Goal: Information Seeking & Learning: Learn about a topic

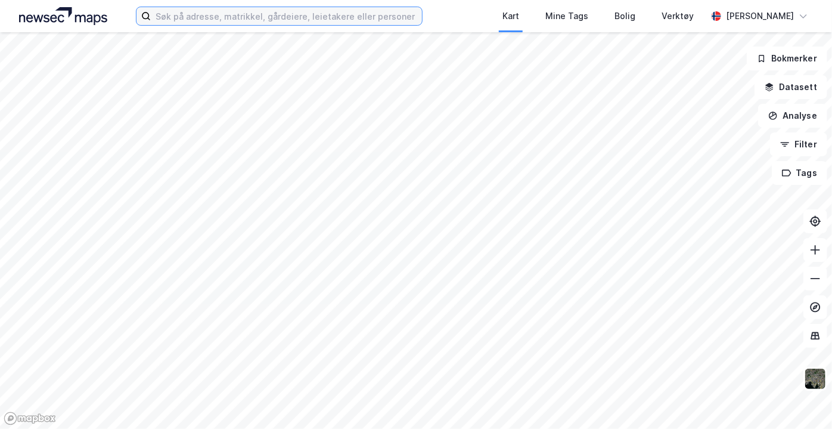
click at [277, 15] on input at bounding box center [286, 16] width 271 height 18
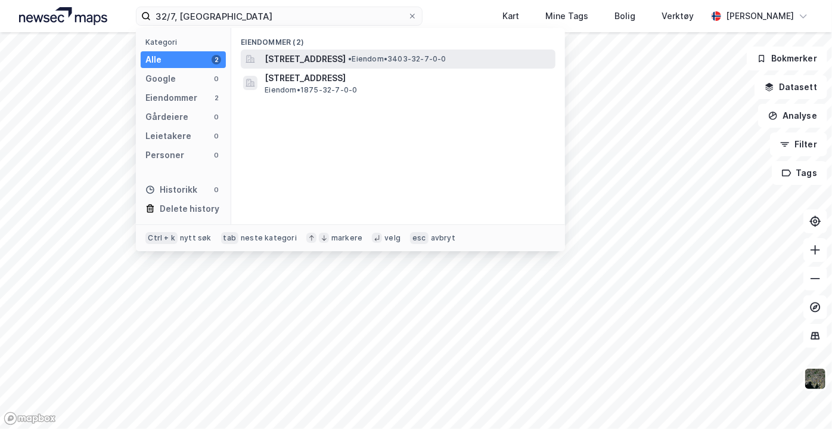
click at [306, 56] on span "[STREET_ADDRESS]" at bounding box center [305, 59] width 81 height 14
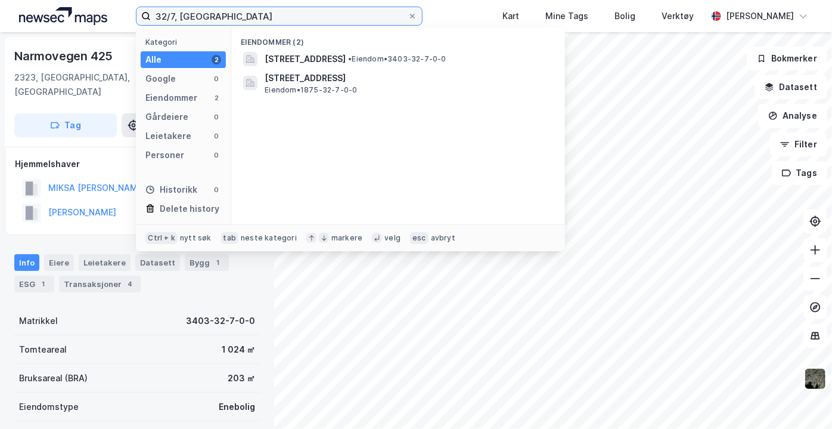
click at [167, 16] on input "32/7, [GEOGRAPHIC_DATA]" at bounding box center [279, 16] width 257 height 18
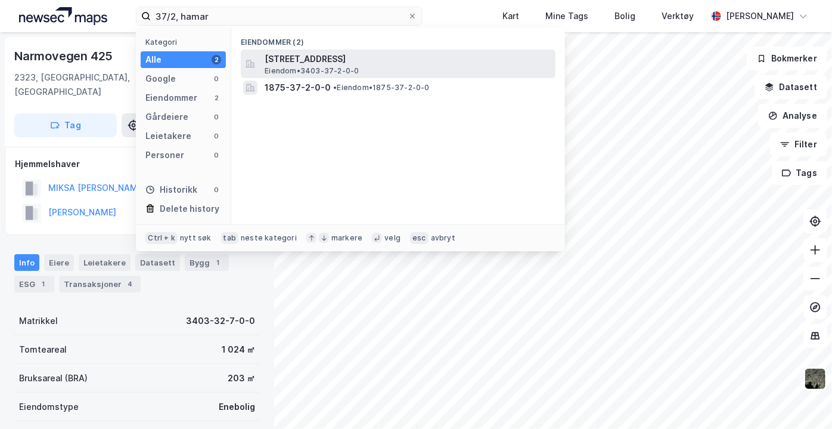
click at [308, 57] on span "[STREET_ADDRESS]" at bounding box center [408, 59] width 286 height 14
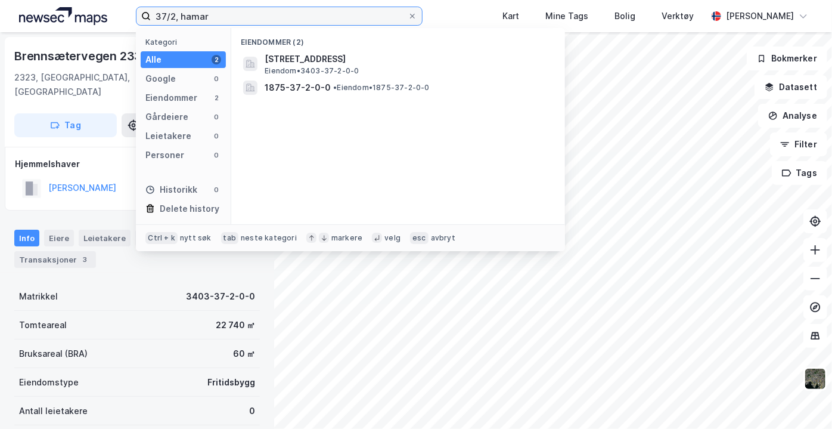
drag, startPoint x: 261, startPoint y: 11, endPoint x: 154, endPoint y: 15, distance: 107.4
click at [154, 15] on input "37/2, hamar" at bounding box center [279, 16] width 257 height 18
type input "green mountain innlandet"
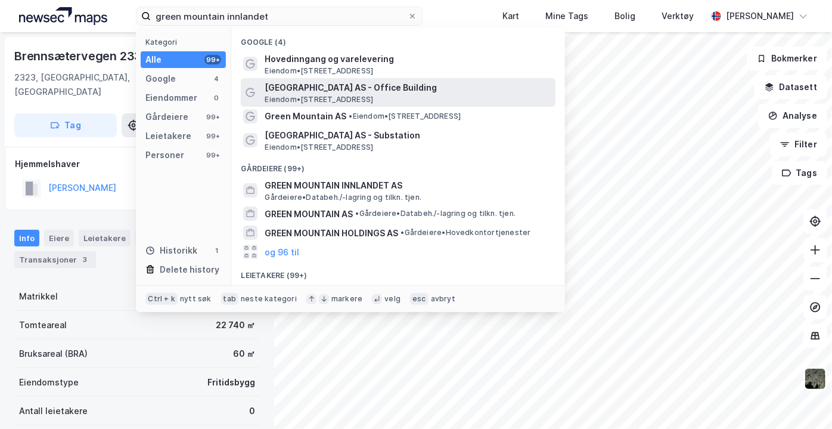
click at [308, 88] on span "[GEOGRAPHIC_DATA] AS - Office Building" at bounding box center [408, 87] width 286 height 14
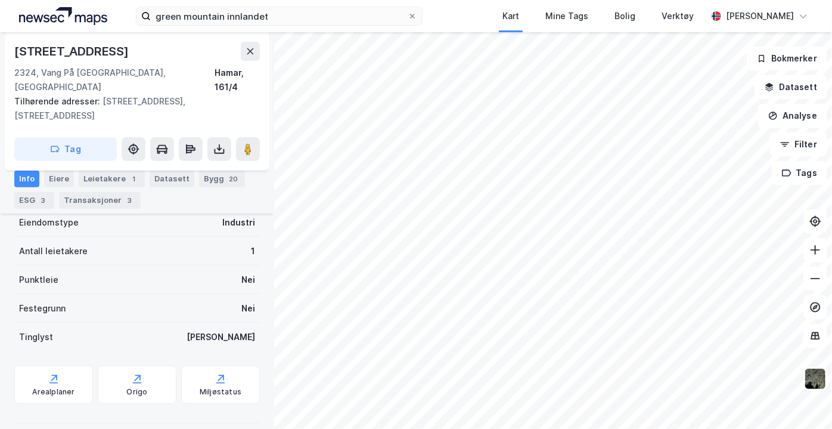
scroll to position [253, 0]
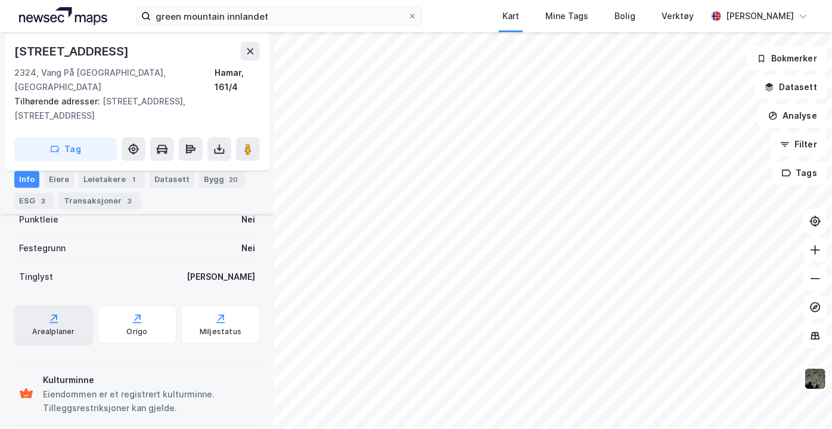
click at [70, 305] on div "Arealplaner" at bounding box center [53, 324] width 79 height 38
